Goal: Book appointment/travel/reservation

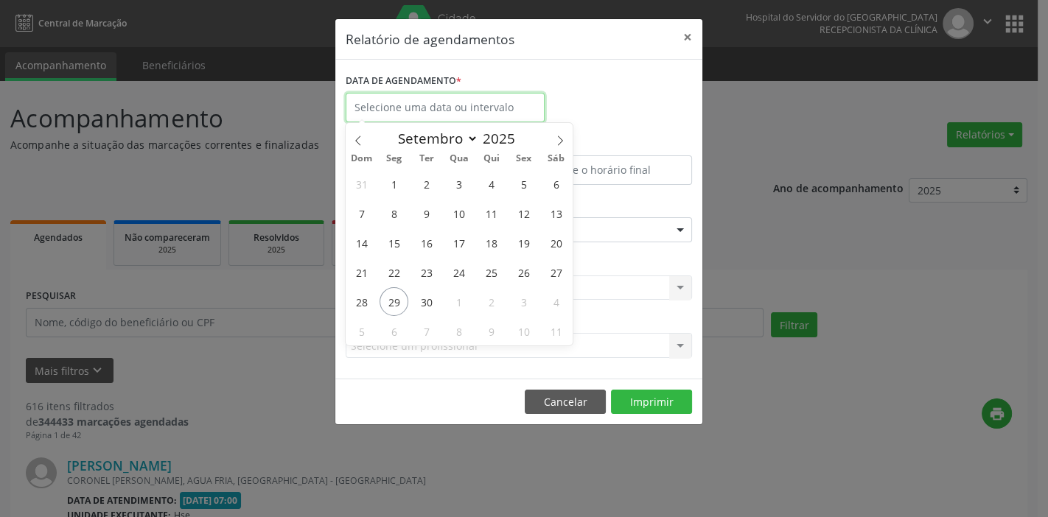
click at [441, 103] on input "text" at bounding box center [445, 107] width 199 height 29
click at [396, 300] on span "29" at bounding box center [394, 301] width 29 height 29
type input "[DATE]"
click at [396, 300] on span "29" at bounding box center [394, 301] width 29 height 29
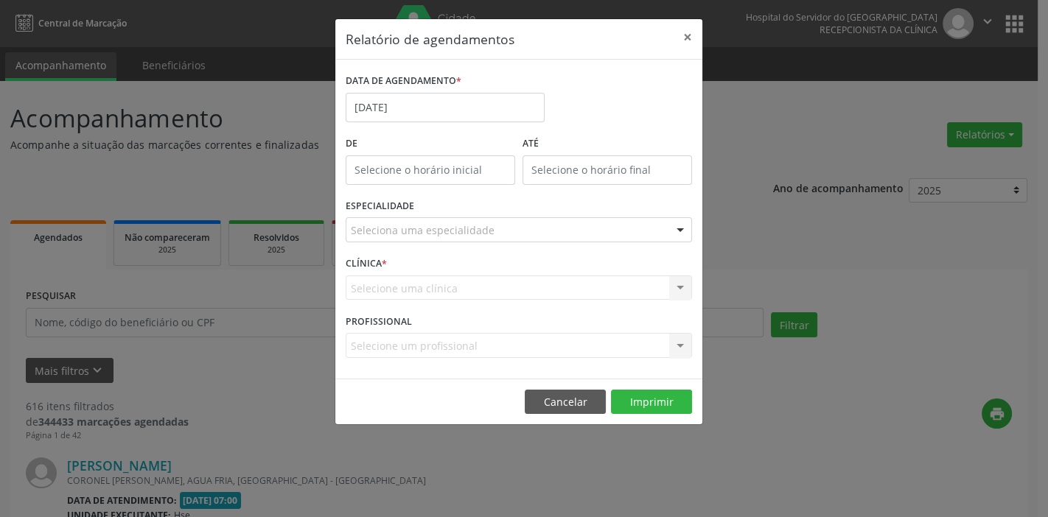
click at [627, 231] on div "Seleciona uma especialidade" at bounding box center [519, 229] width 346 height 25
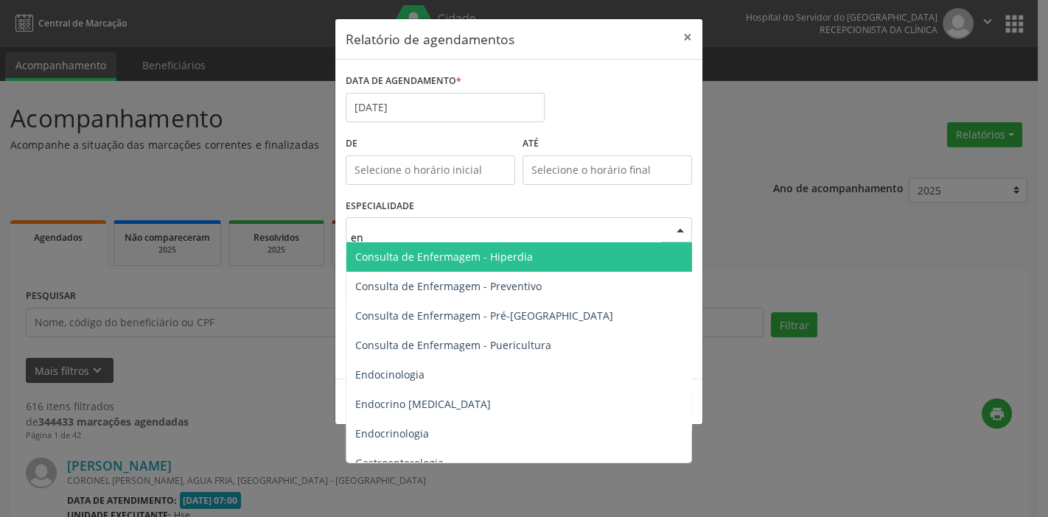
type input "end"
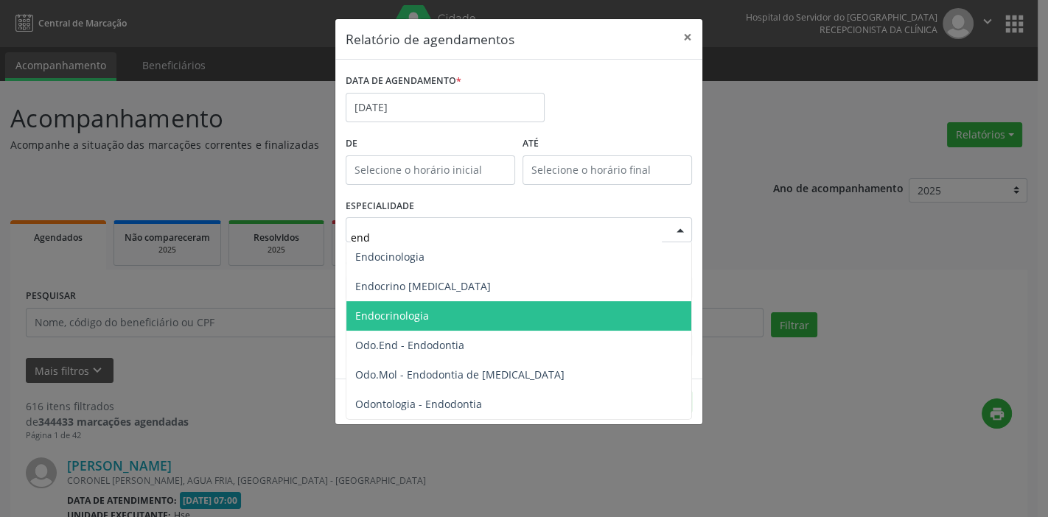
click at [598, 316] on span "Endocrinologia" at bounding box center [518, 315] width 345 height 29
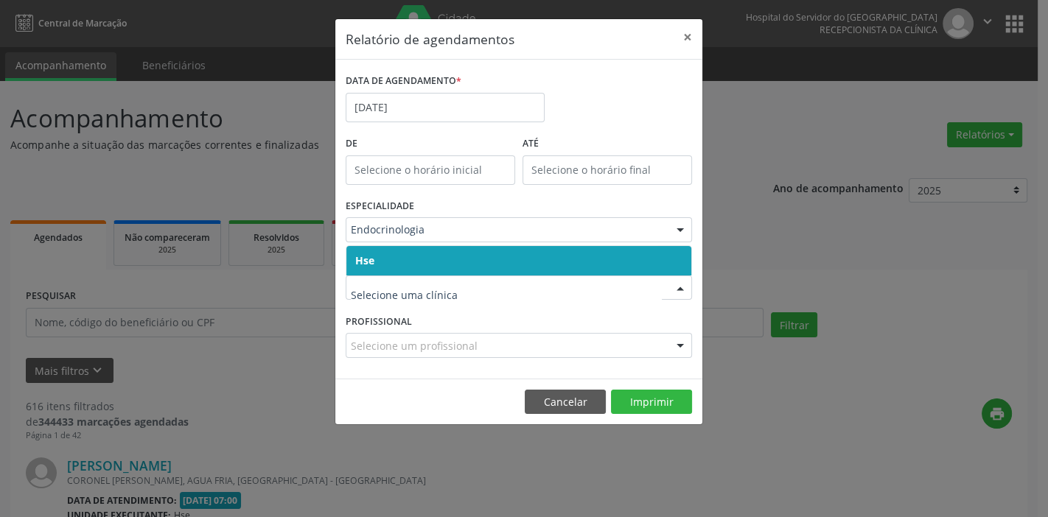
click at [465, 259] on span "Hse" at bounding box center [518, 260] width 345 height 29
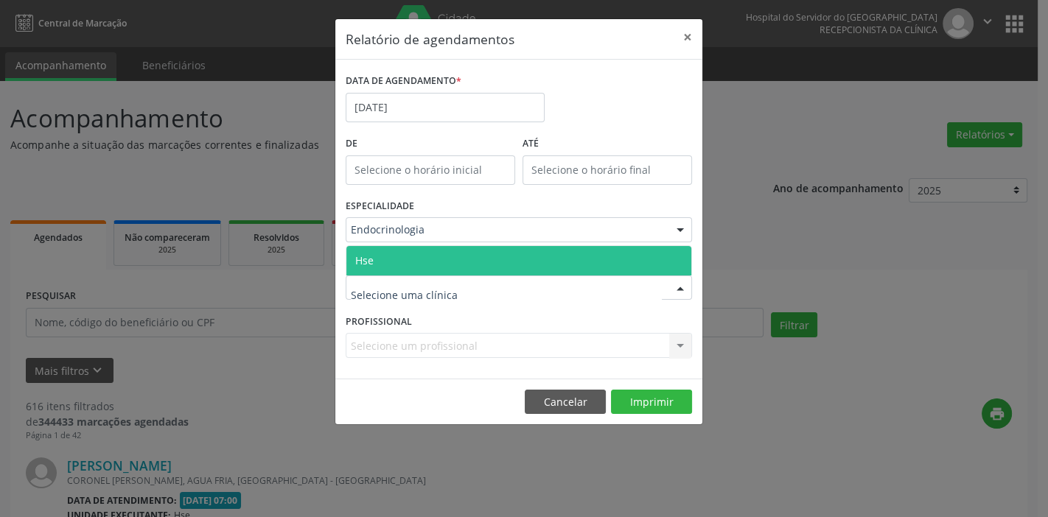
click at [397, 262] on span "Hse" at bounding box center [518, 260] width 345 height 29
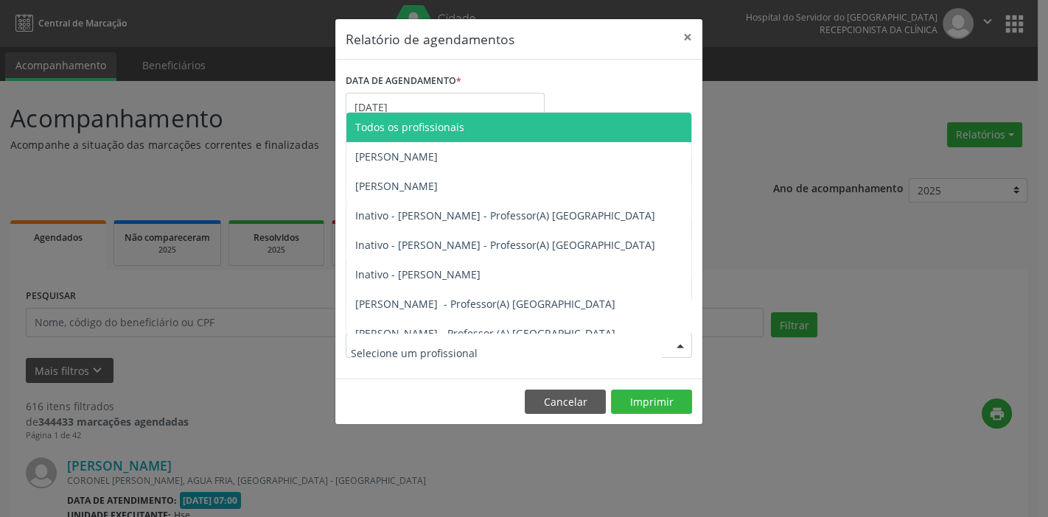
click at [643, 354] on div at bounding box center [519, 345] width 346 height 25
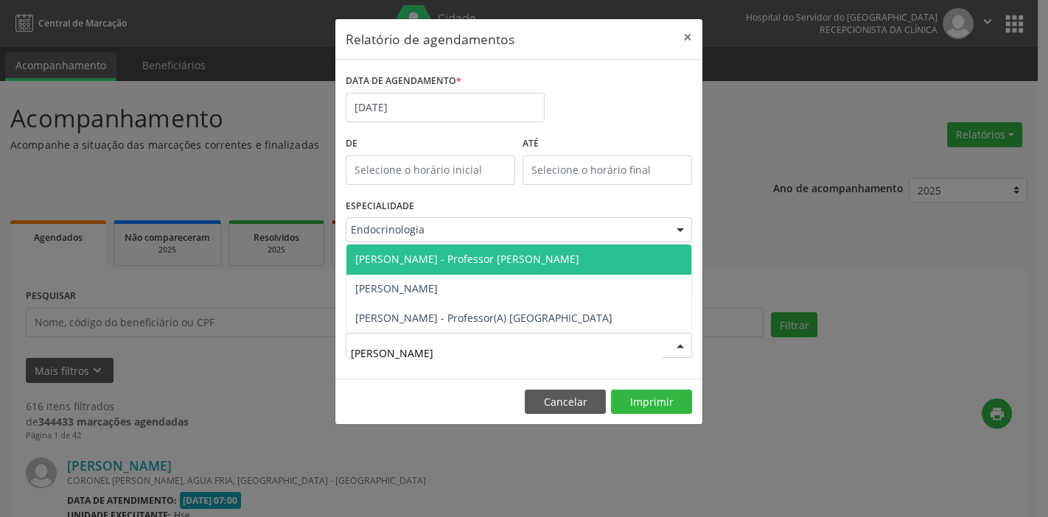
type input "[PERSON_NAME]"
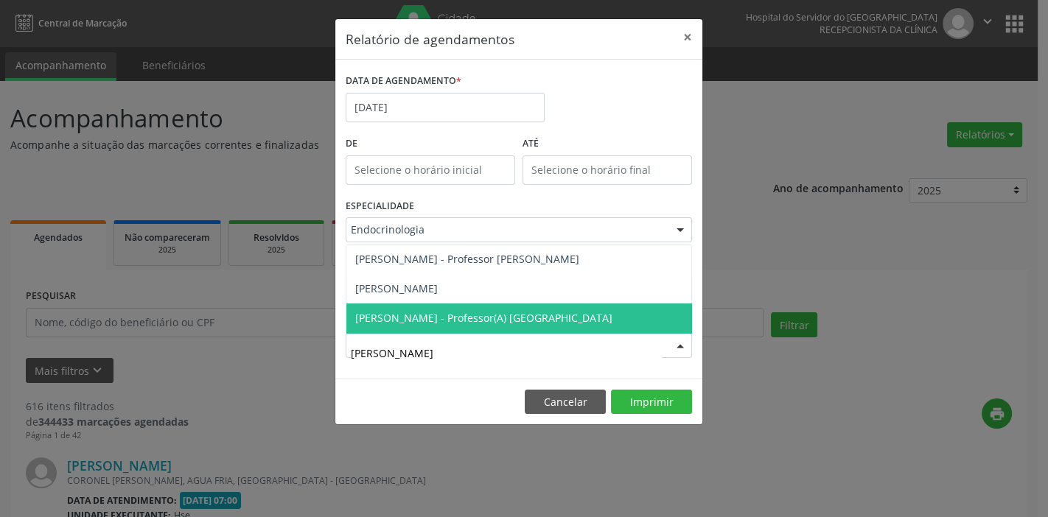
click at [542, 324] on span "[PERSON_NAME] - Professor(A) [GEOGRAPHIC_DATA]" at bounding box center [483, 318] width 257 height 14
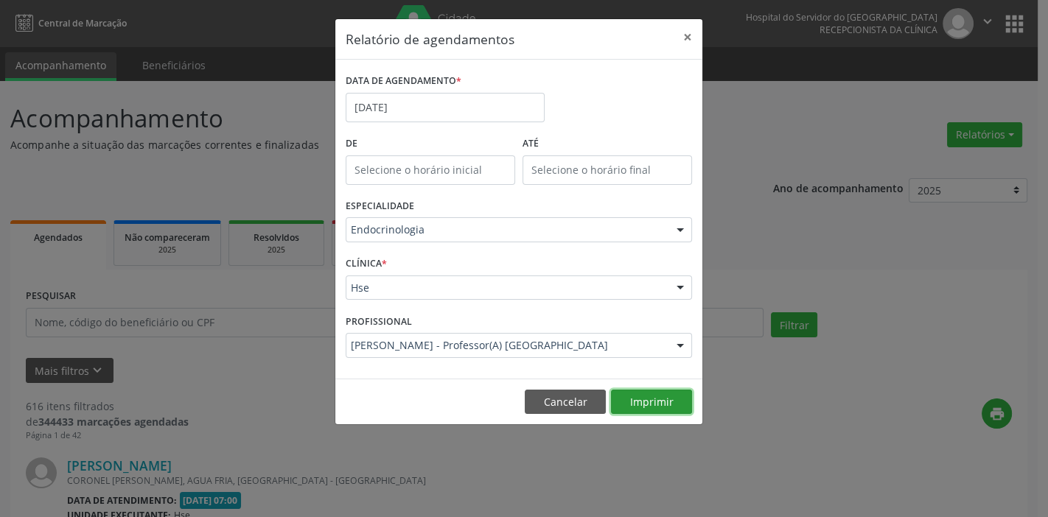
click at [653, 402] on button "Imprimir" at bounding box center [651, 402] width 81 height 25
click at [684, 35] on button "×" at bounding box center [687, 37] width 29 height 36
